Goal: Information Seeking & Learning: Learn about a topic

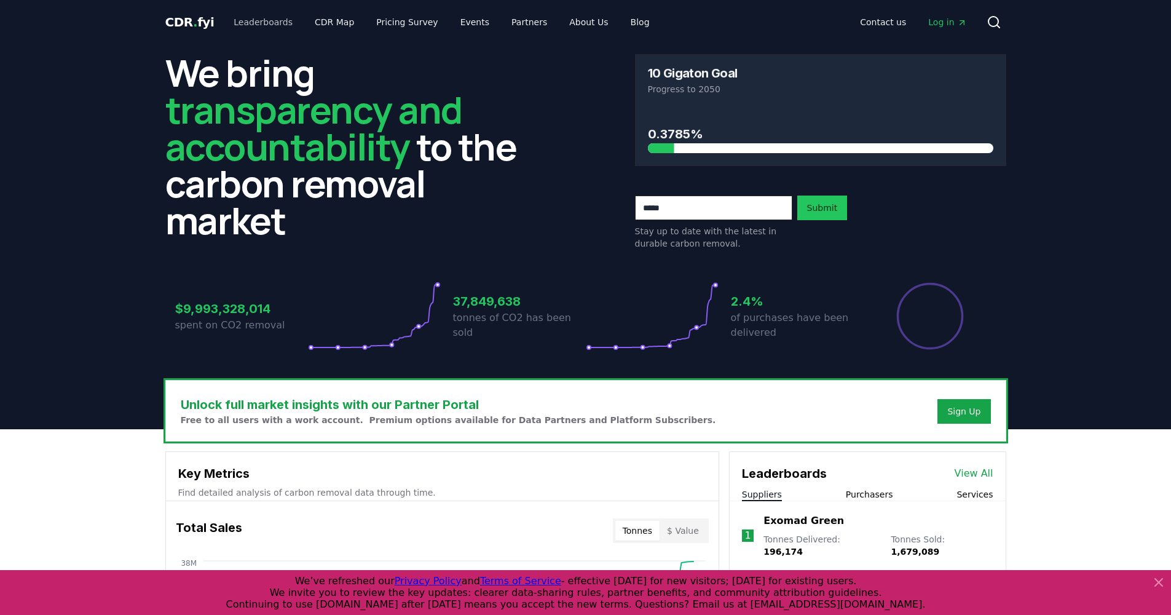
click at [255, 23] on link "Leaderboards" at bounding box center [263, 22] width 79 height 22
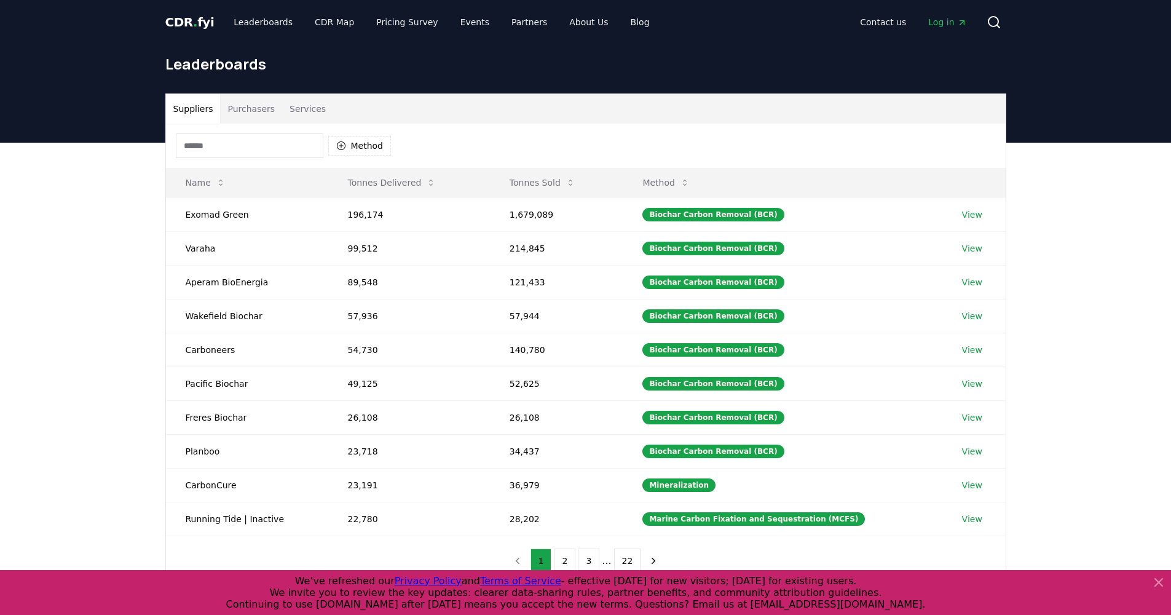
click at [296, 104] on button "Services" at bounding box center [307, 109] width 51 height 30
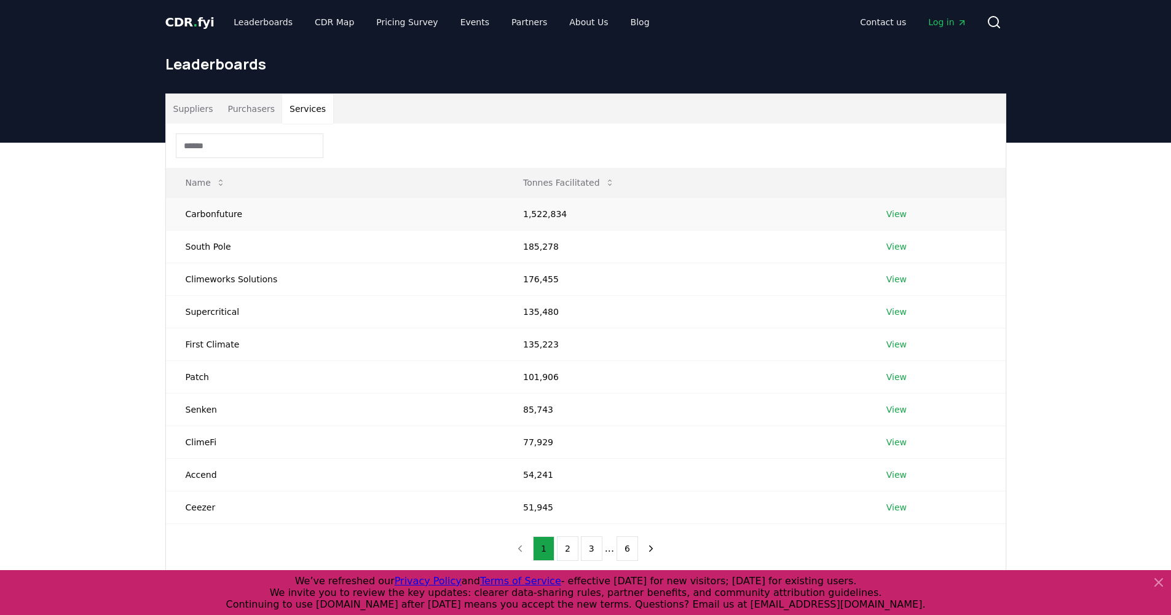
click at [216, 215] on td "Carbonfuture" at bounding box center [335, 213] width 338 height 33
drag, startPoint x: 505, startPoint y: 272, endPoint x: 662, endPoint y: 280, distance: 157.0
click at [662, 280] on td "176,455" at bounding box center [685, 279] width 363 height 33
click at [658, 280] on td "176,455" at bounding box center [685, 279] width 363 height 33
click at [218, 202] on td "Carbonfuture" at bounding box center [335, 213] width 338 height 33
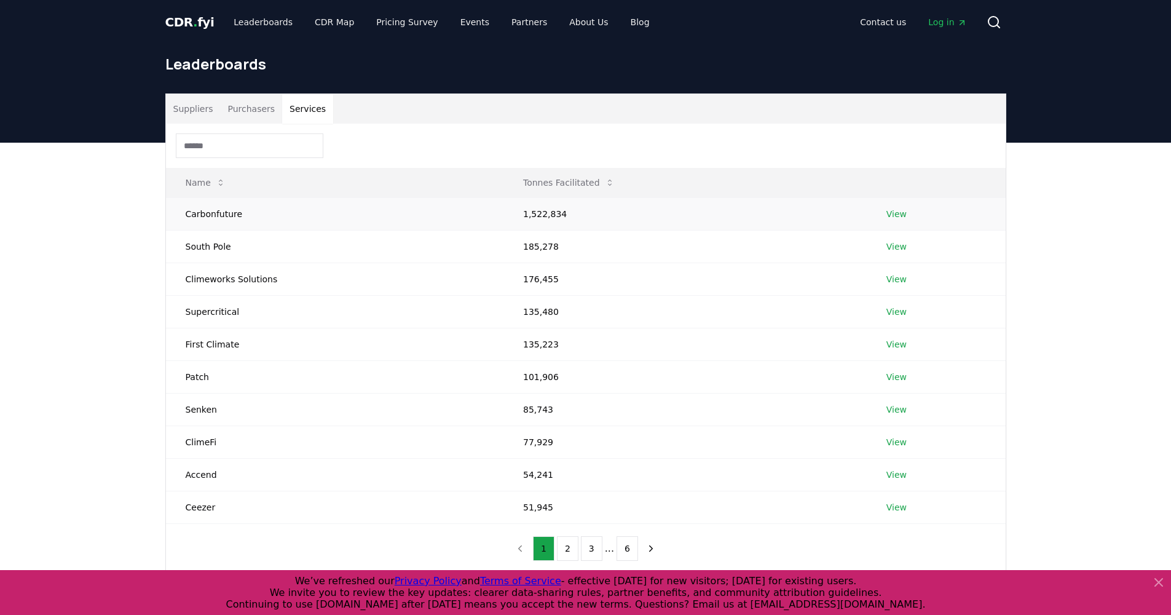
click at [898, 212] on link "View" at bounding box center [897, 214] width 20 height 12
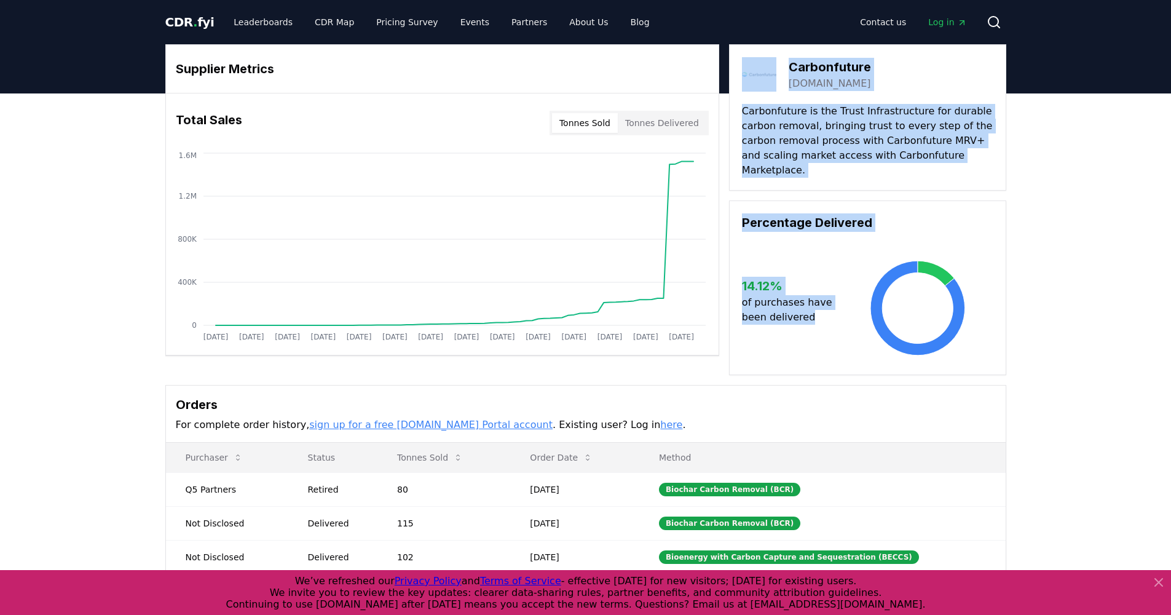
drag, startPoint x: 661, startPoint y: 297, endPoint x: 855, endPoint y: 339, distance: 198.9
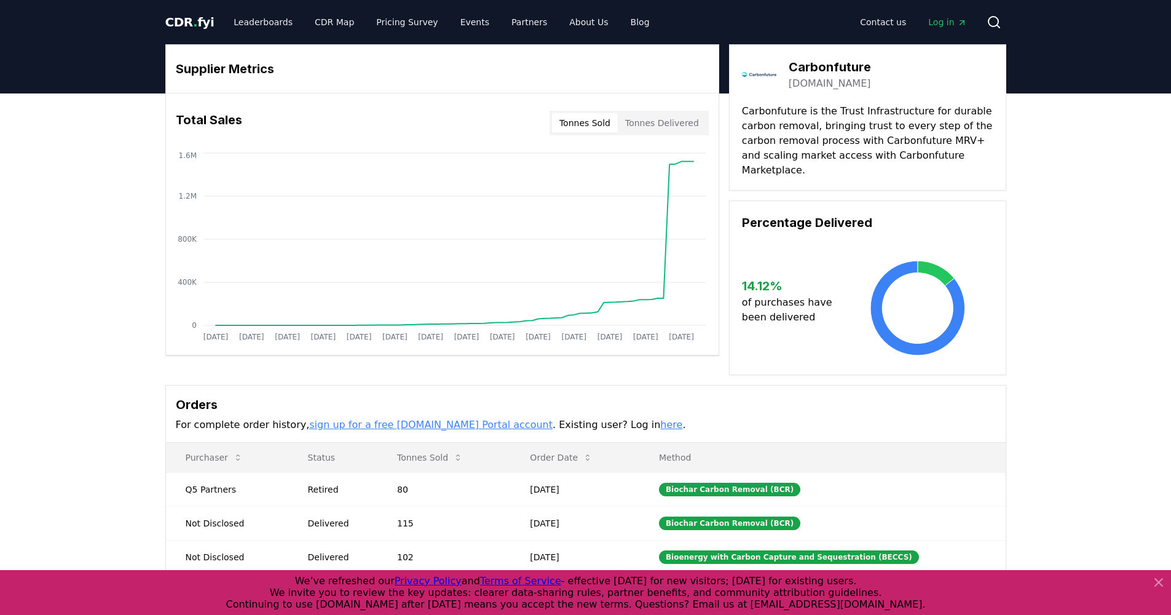
click at [854, 338] on icon at bounding box center [917, 308] width 151 height 98
click at [665, 121] on button "Tonnes Delivered" at bounding box center [662, 123] width 89 height 20
click at [604, 125] on button "Tonnes Sold" at bounding box center [585, 123] width 66 height 20
click at [660, 130] on button "Tonnes Delivered" at bounding box center [662, 123] width 89 height 20
click at [618, 132] on button "Tonnes Sold" at bounding box center [585, 123] width 66 height 20
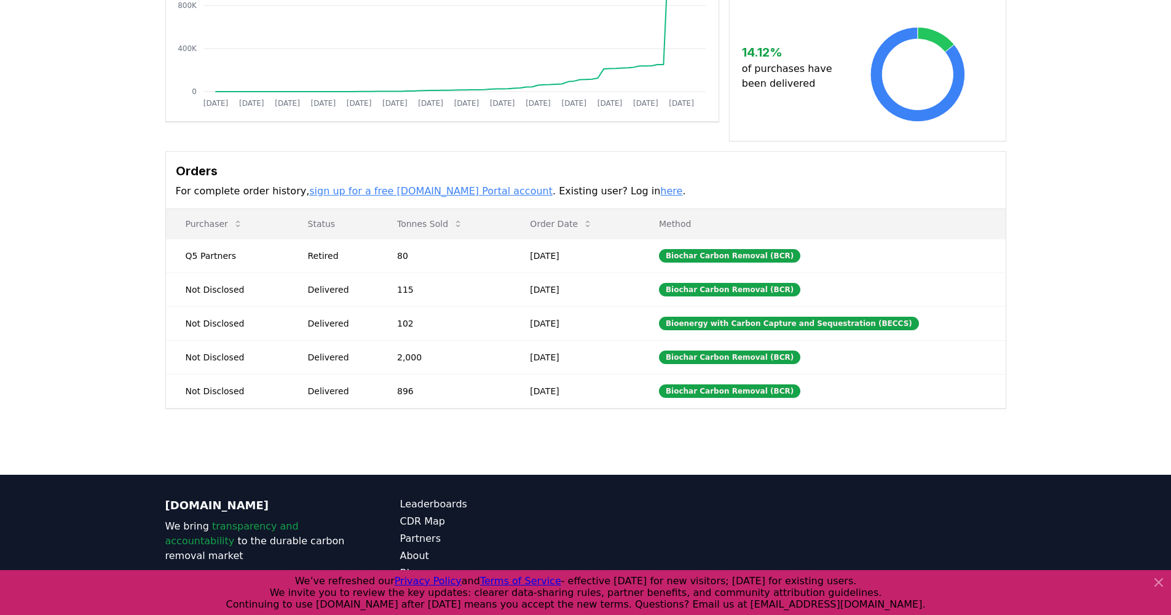
scroll to position [236, 0]
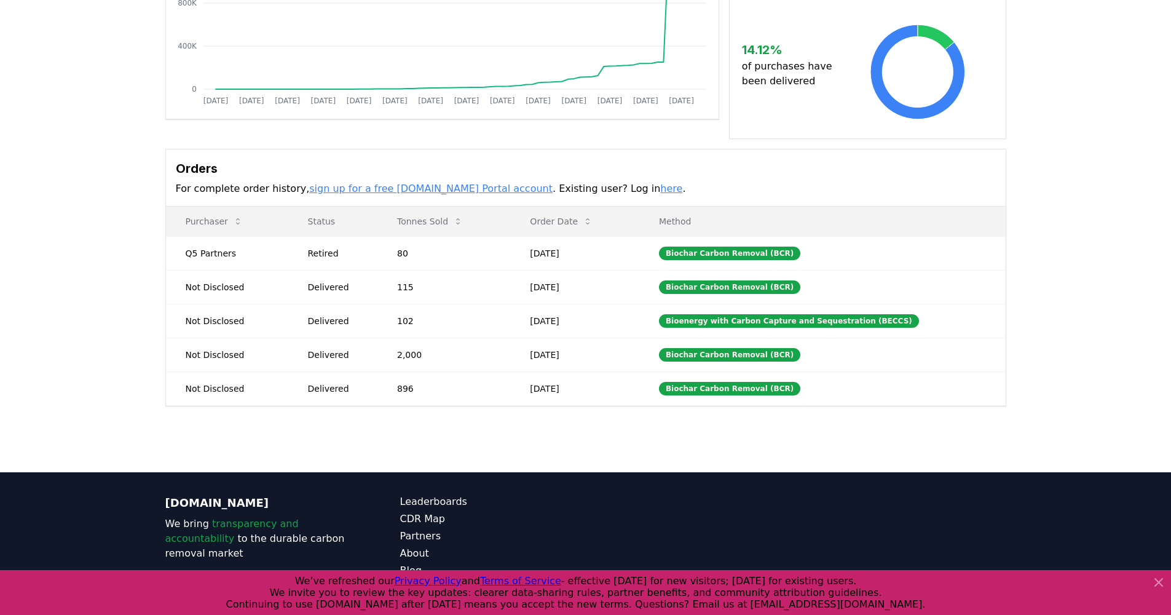
click at [660, 183] on link "here" at bounding box center [671, 189] width 22 height 12
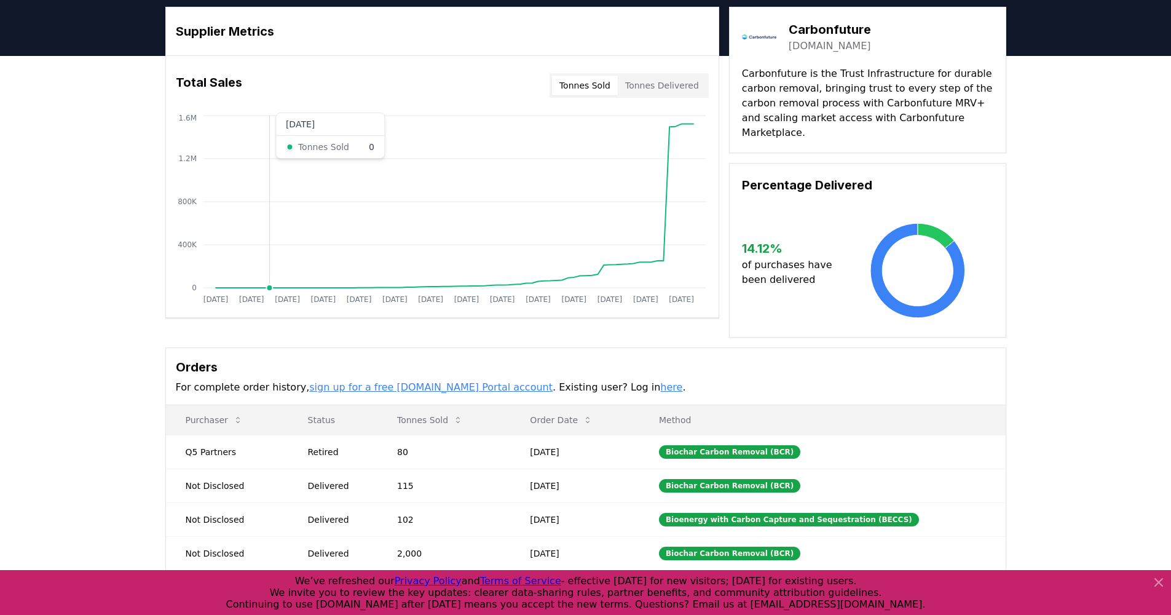
scroll to position [10, 0]
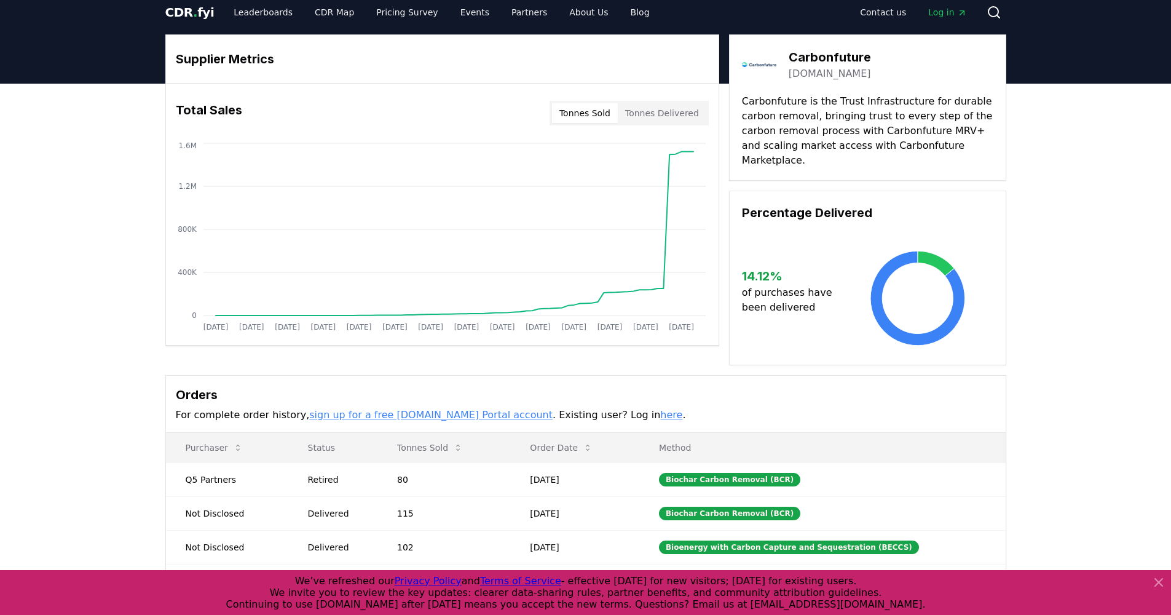
click at [679, 114] on button "Tonnes Delivered" at bounding box center [662, 113] width 89 height 20
drag, startPoint x: 585, startPoint y: 114, endPoint x: 605, endPoint y: 115, distance: 20.3
click at [585, 114] on button "Tonnes Sold" at bounding box center [585, 113] width 66 height 20
drag, startPoint x: 639, startPoint y: 111, endPoint x: 615, endPoint y: 111, distance: 24.6
click at [639, 111] on button "Tonnes Delivered" at bounding box center [662, 113] width 89 height 20
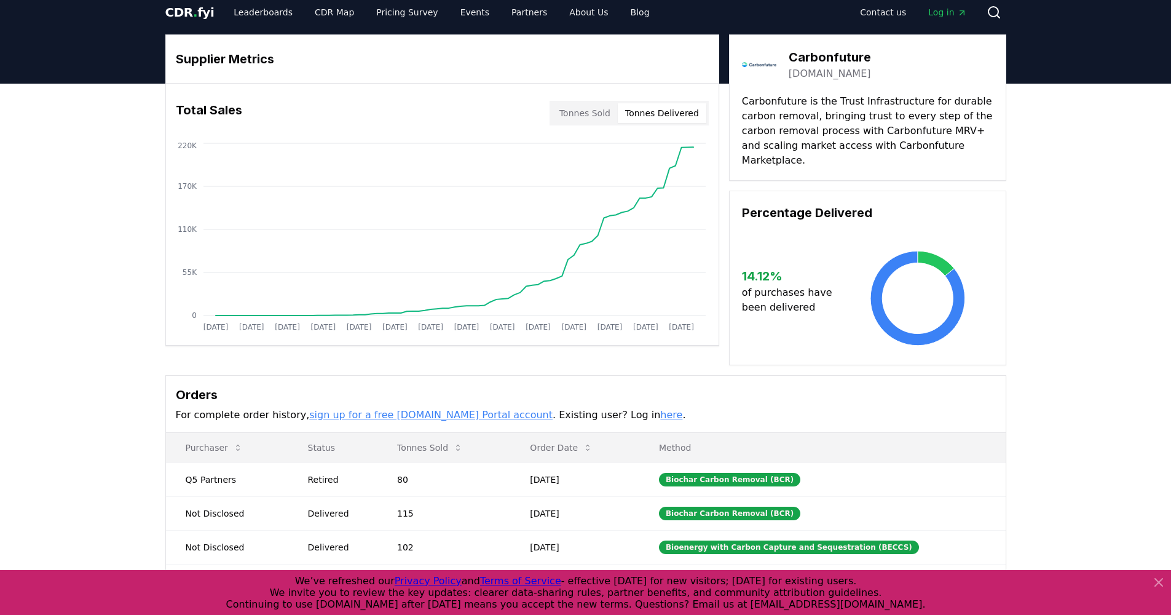
click at [582, 109] on button "Tonnes Sold" at bounding box center [585, 113] width 66 height 20
drag, startPoint x: 665, startPoint y: 107, endPoint x: 587, endPoint y: 108, distance: 78.1
click at [659, 108] on button "Tonnes Delivered" at bounding box center [662, 113] width 89 height 20
click at [559, 109] on button "Tonnes Sold" at bounding box center [585, 113] width 66 height 20
drag, startPoint x: 671, startPoint y: 105, endPoint x: 593, endPoint y: 106, distance: 78.1
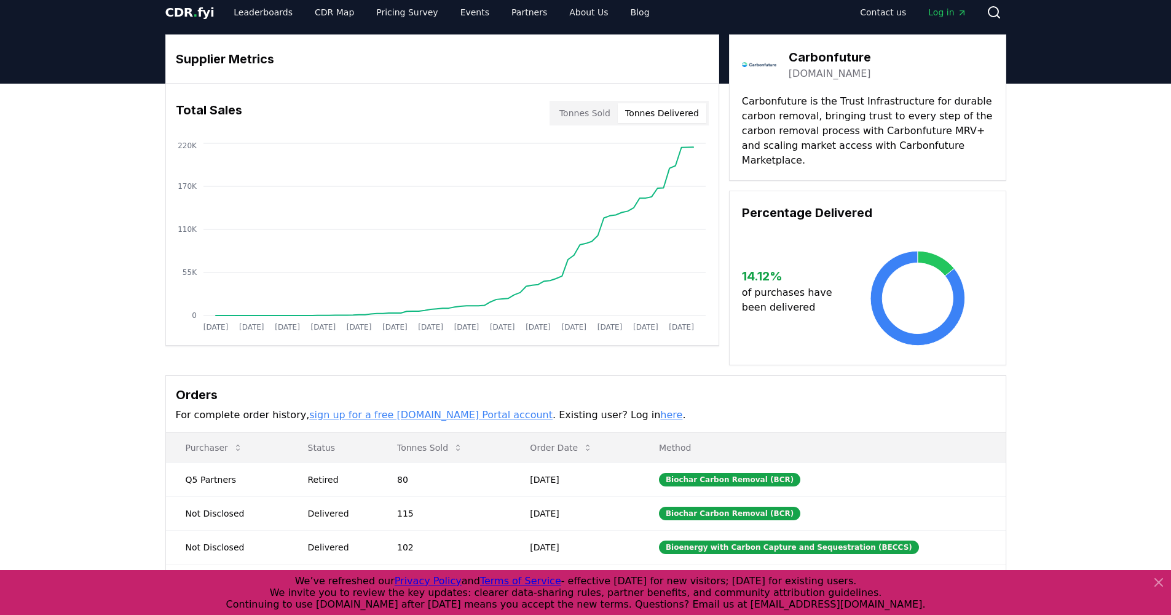
click at [658, 106] on button "Tonnes Delivered" at bounding box center [662, 113] width 89 height 20
drag, startPoint x: 547, startPoint y: 109, endPoint x: 624, endPoint y: 106, distance: 77.5
click at [550, 109] on div "Total Sales Tonnes Sold Tonnes Delivered" at bounding box center [442, 113] width 553 height 44
click at [633, 106] on button "Tonnes Delivered" at bounding box center [662, 113] width 89 height 20
click at [594, 109] on button "Tonnes Sold" at bounding box center [585, 113] width 66 height 20
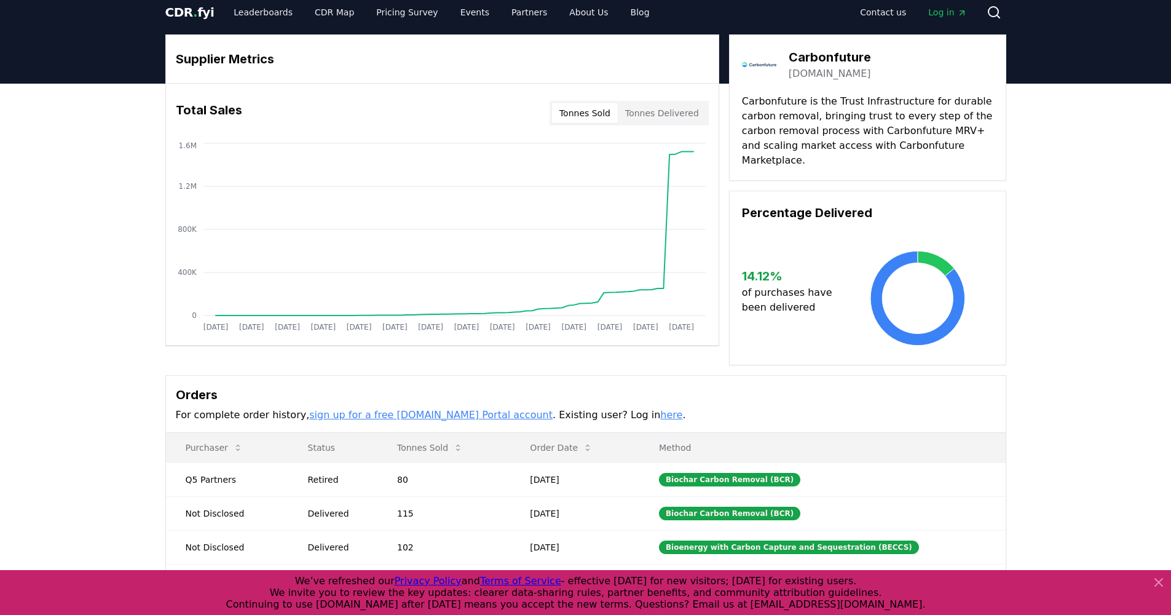
click at [652, 110] on button "Tonnes Delivered" at bounding box center [662, 113] width 89 height 20
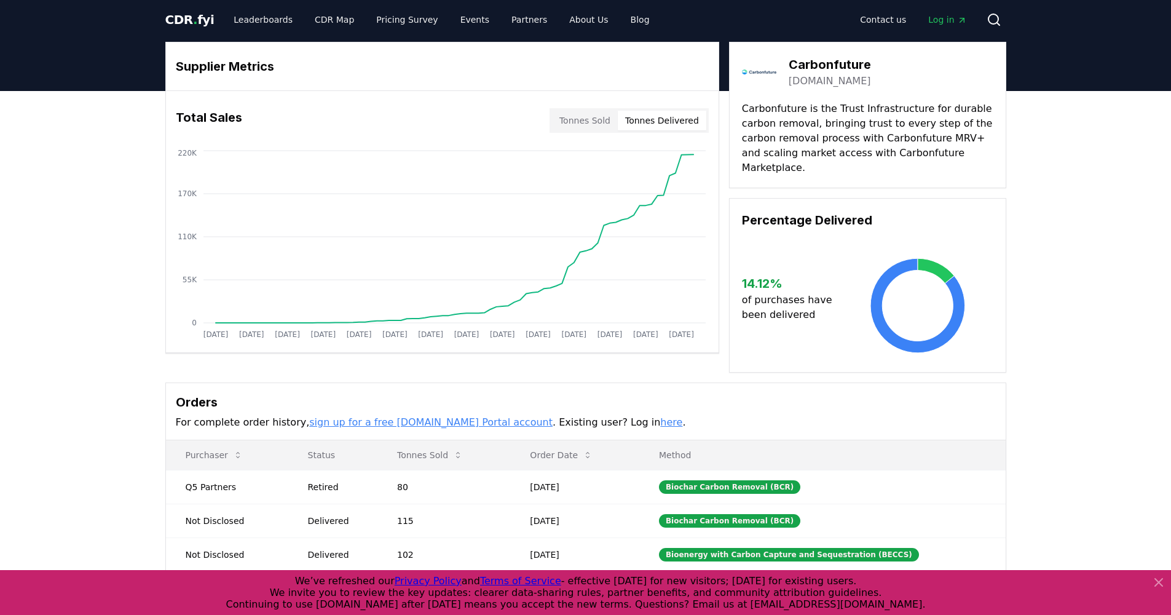
scroll to position [0, 0]
